Goal: Task Accomplishment & Management: Manage account settings

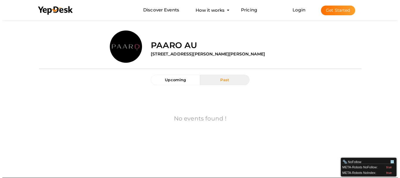
scroll to position [19, 0]
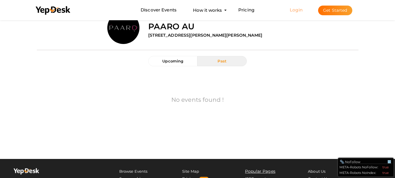
click at [296, 12] on link "Login" at bounding box center [296, 10] width 13 height 6
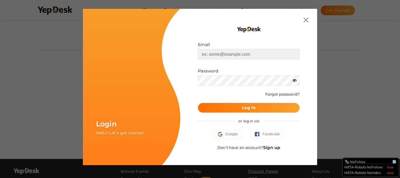
click at [228, 53] on input "text" at bounding box center [249, 54] width 102 height 10
paste input "Paaroau@outlook.com"
type input "Paaroau@outlook.com"
click at [248, 109] on b "Log In" at bounding box center [249, 107] width 14 height 5
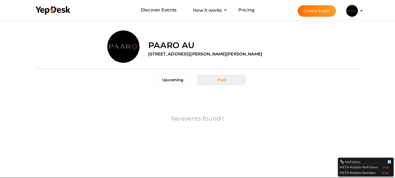
click at [360, 15] on button "Paaro au [EMAIL_ADDRESS][DOMAIN_NAME] Personal Profile My Events Admin Switch P…" at bounding box center [352, 11] width 15 height 12
click at [354, 9] on img at bounding box center [353, 11] width 12 height 12
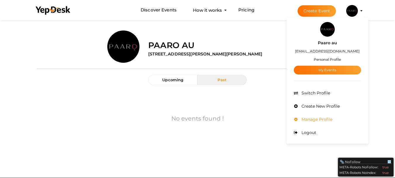
click at [315, 120] on span "Manage Profile" at bounding box center [316, 118] width 32 height 5
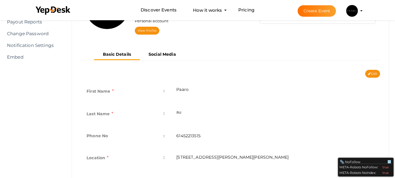
scroll to position [117, 0]
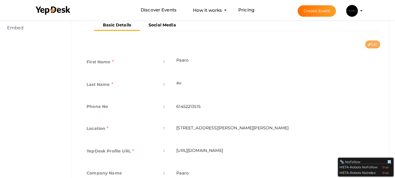
click at [373, 42] on button "Edit" at bounding box center [373, 44] width 15 height 8
type input "Paaro"
type input "au"
type input "61452213515"
type input "[STREET_ADDRESS][PERSON_NAME][PERSON_NAME]"
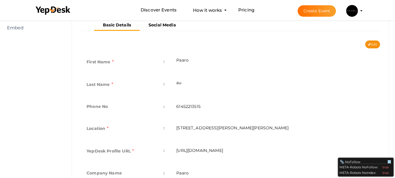
type input "paaro-au"
type input "Paaro"
type textarea "Looking for Stylish Indian Outfits for Men? Explore a stunning collection of me…"
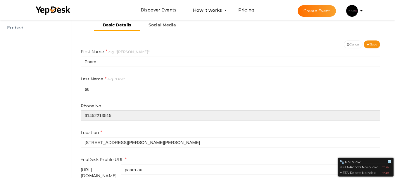
drag, startPoint x: 126, startPoint y: 116, endPoint x: 59, endPoint y: 112, distance: 67.1
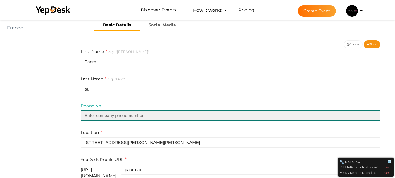
click at [88, 116] on input "text" at bounding box center [231, 115] width 300 height 10
paste input "‎+61 493 352 434"
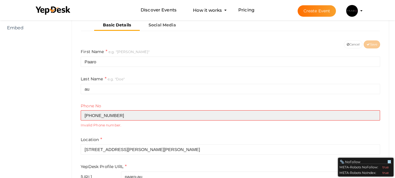
click at [112, 116] on input "‎+61 493 352 434" at bounding box center [231, 115] width 300 height 10
click at [102, 115] on input "‎+61 493 352434" at bounding box center [231, 115] width 300 height 10
click at [96, 115] on input "‎+61 493352434" at bounding box center [231, 115] width 300 height 10
click at [93, 115] on input "‎+61 493352434" at bounding box center [231, 115] width 300 height 10
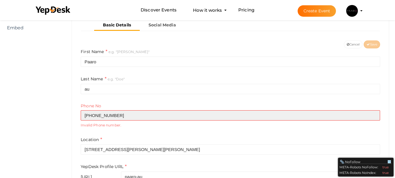
click at [92, 115] on input "‎+61493352434" at bounding box center [231, 115] width 300 height 10
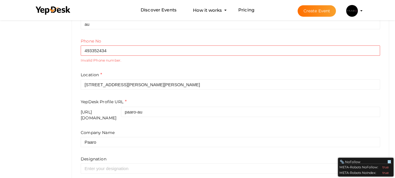
scroll to position [240, 0]
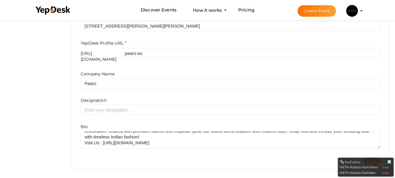
click at [388, 159] on div at bounding box center [389, 161] width 5 height 5
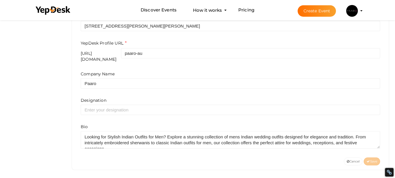
scroll to position [123, 0]
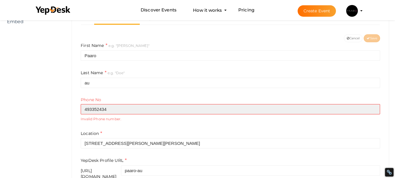
click at [108, 109] on input "‎493352434" at bounding box center [231, 109] width 300 height 10
drag, startPoint x: 85, startPoint y: 109, endPoint x: 119, endPoint y: 117, distance: 34.3
click at [86, 109] on input "‎493352434" at bounding box center [231, 109] width 300 height 10
click at [83, 108] on input "‎493352434" at bounding box center [231, 109] width 300 height 10
paste input "‎+61"
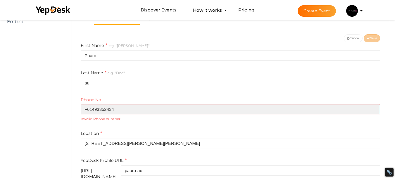
drag, startPoint x: 85, startPoint y: 109, endPoint x: 97, endPoint y: 112, distance: 11.7
click at [86, 110] on input "‎+61‎493352434" at bounding box center [231, 109] width 300 height 10
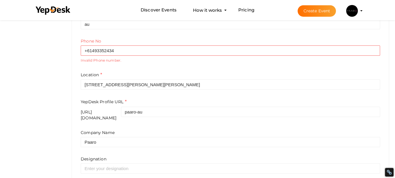
scroll to position [152, 0]
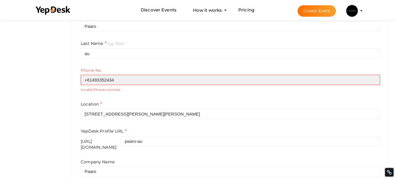
drag, startPoint x: 93, startPoint y: 80, endPoint x: 70, endPoint y: 80, distance: 23.4
click at [70, 80] on div "Profile Details View & Update your Profile Details Paaro au paaroau@outlook.com…" at bounding box center [231, 73] width 330 height 391
click at [126, 78] on input "493352434" at bounding box center [231, 80] width 300 height 10
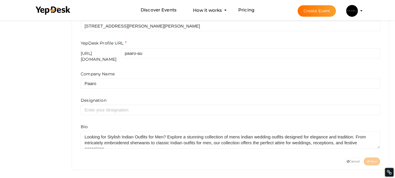
click at [381, 157] on div "Cancel Save" at bounding box center [230, 161] width 308 height 8
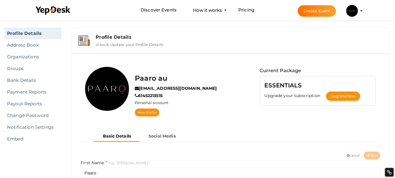
scroll to position [123, 0]
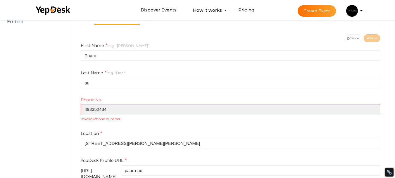
click at [86, 108] on input "493352434" at bounding box center [231, 109] width 300 height 10
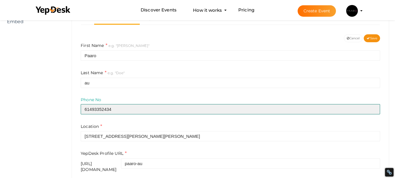
type input "61493352434"
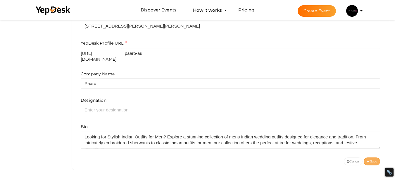
click at [375, 159] on span "Save" at bounding box center [372, 161] width 11 height 4
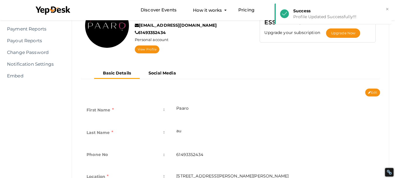
scroll to position [0, 0]
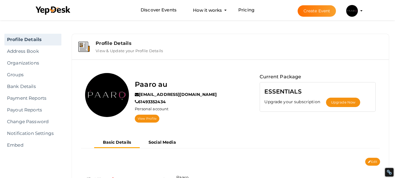
click at [355, 13] on img at bounding box center [353, 11] width 12 height 12
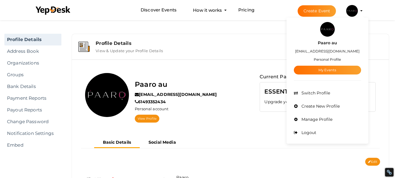
click at [330, 60] on small "Personal Profile" at bounding box center [327, 59] width 27 height 4
